Goal: Transaction & Acquisition: Purchase product/service

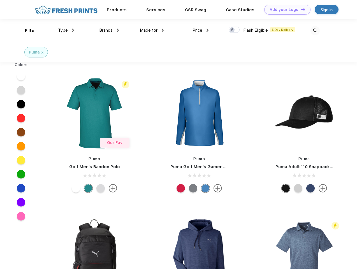
click at [285, 10] on link "Add your Logo Design Tool" at bounding box center [287, 10] width 46 height 10
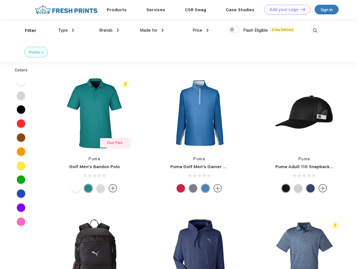
click at [0, 0] on div "Design Tool" at bounding box center [0, 0] width 0 height 0
click at [300, 9] on link "Add your Logo Design Tool" at bounding box center [287, 10] width 46 height 10
click at [27, 31] on div "Filter" at bounding box center [30, 30] width 11 height 6
click at [66, 30] on span "Type" at bounding box center [63, 30] width 10 height 5
click at [109, 30] on span "Brands" at bounding box center [105, 30] width 13 height 5
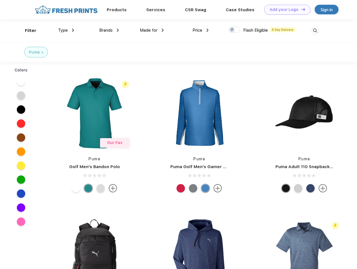
click at [152, 30] on span "Made for" at bounding box center [149, 30] width 18 height 5
click at [200, 30] on span "Price" at bounding box center [197, 30] width 10 height 5
click at [234, 30] on div at bounding box center [233, 30] width 11 height 6
click at [232, 30] on input "checkbox" at bounding box center [230, 28] width 4 height 4
click at [315, 31] on img at bounding box center [314, 30] width 9 height 9
